Goal: Find contact information: Find contact information

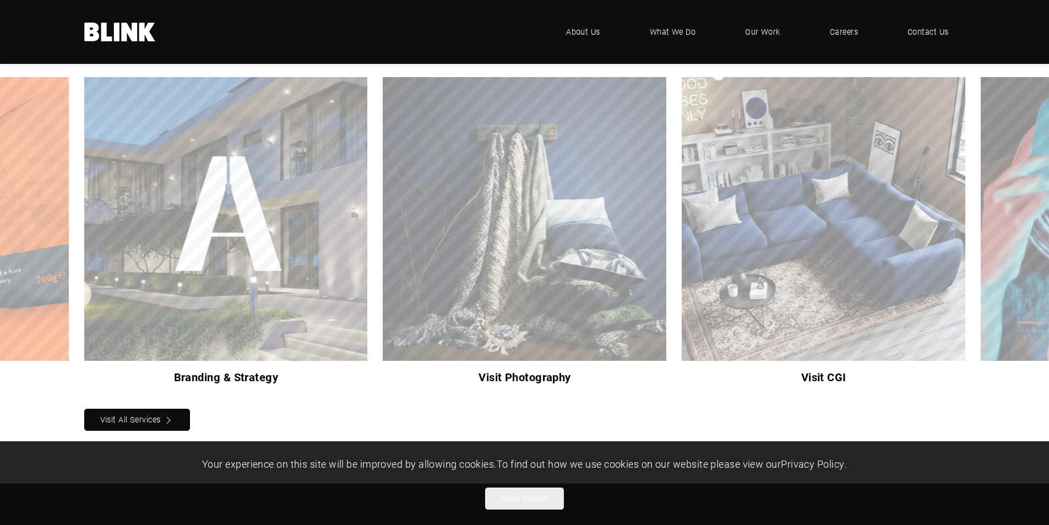
scroll to position [1204, 0]
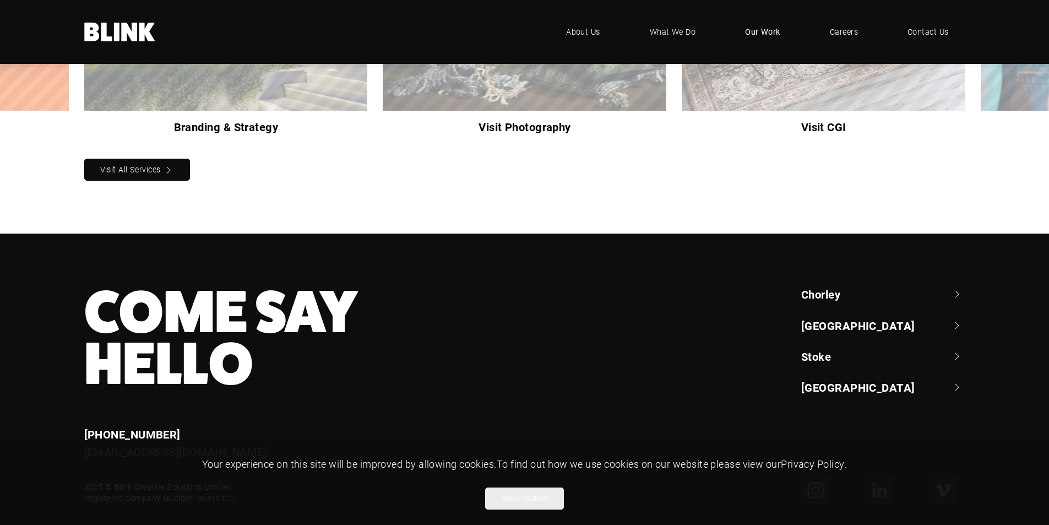
click at [762, 30] on span "Our Work" at bounding box center [762, 32] width 35 height 12
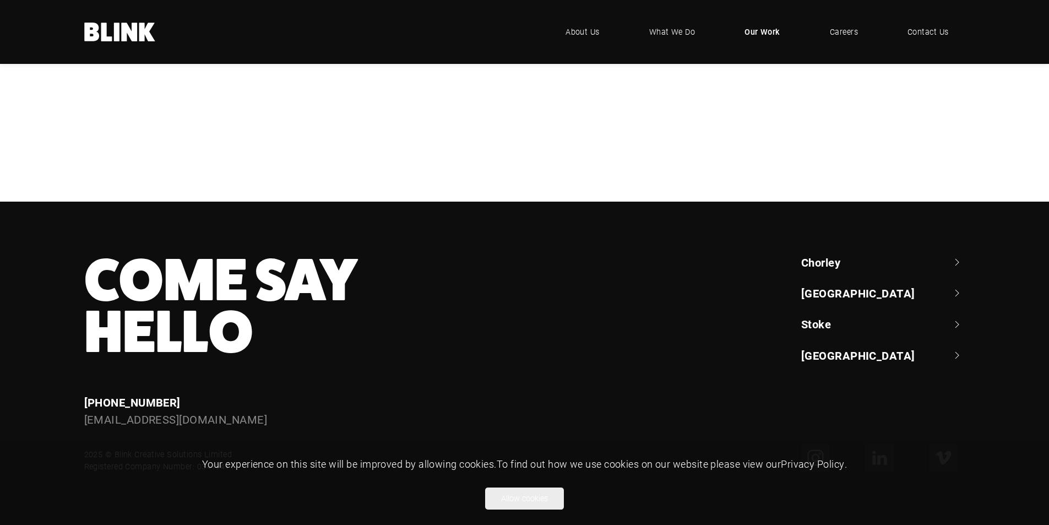
scroll to position [1020, 0]
click at [935, 30] on span "Contact Us" at bounding box center [928, 32] width 42 height 12
